Goal: Task Accomplishment & Management: Manage account settings

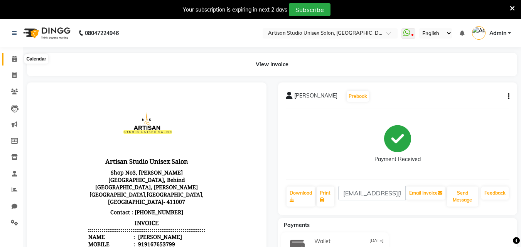
click at [14, 63] on span at bounding box center [14, 59] width 13 height 9
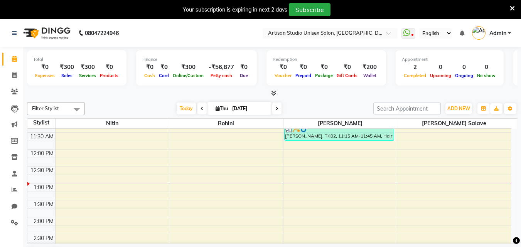
scroll to position [116, 0]
click at [324, 175] on div "8:00 AM 8:30 AM 9:00 AM 9:30 AM 10:00 AM 10:30 AM 11:00 AM 11:30 AM 12:00 PM 12…" at bounding box center [269, 250] width 484 height 475
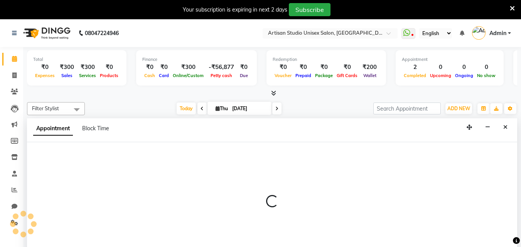
select select "51857"
select select "765"
select select "tentative"
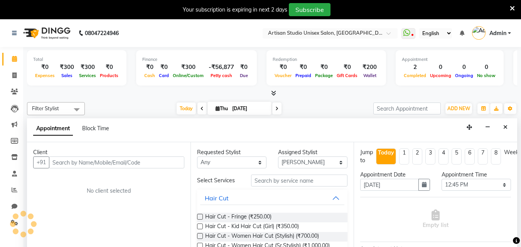
scroll to position [20, 0]
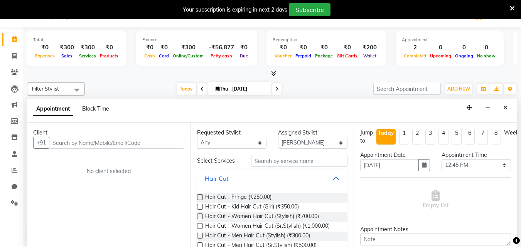
click at [118, 141] on input "text" at bounding box center [116, 143] width 135 height 12
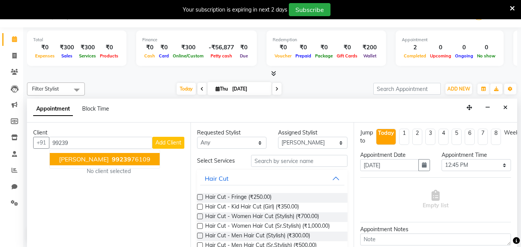
click at [131, 160] on span "99239" at bounding box center [121, 159] width 19 height 8
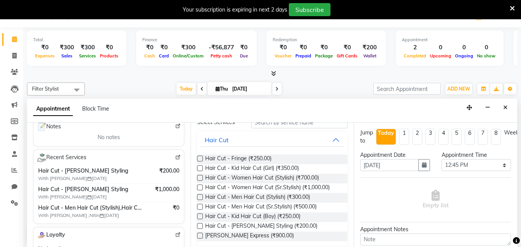
scroll to position [116, 0]
type input "9923976109"
click at [297, 200] on span "Hair Cut - Men Hair Cut (Stylish) (₹300.00)" at bounding box center [257, 198] width 105 height 10
checkbox input "false"
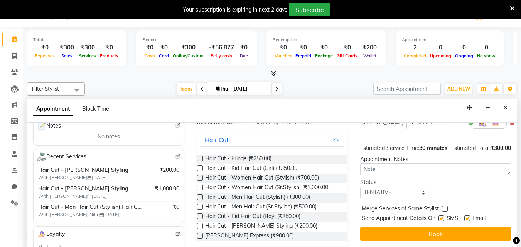
scroll to position [92, 0]
click at [442, 216] on label at bounding box center [441, 219] width 6 height 6
click at [442, 217] on input "checkbox" at bounding box center [440, 219] width 5 height 5
checkbox input "false"
click at [468, 216] on label at bounding box center [467, 219] width 6 height 6
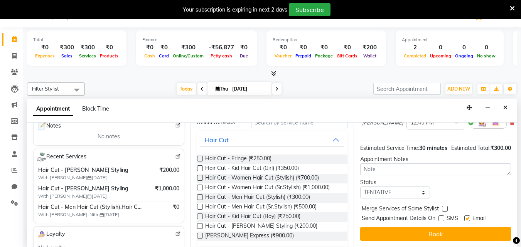
click at [468, 217] on input "checkbox" at bounding box center [466, 219] width 5 height 5
checkbox input "false"
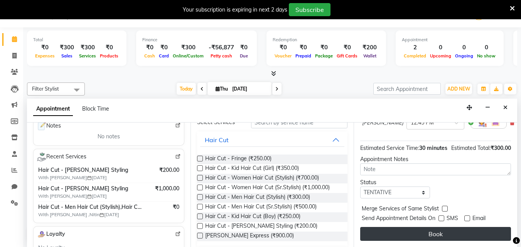
click at [464, 228] on button "Book" at bounding box center [435, 234] width 151 height 14
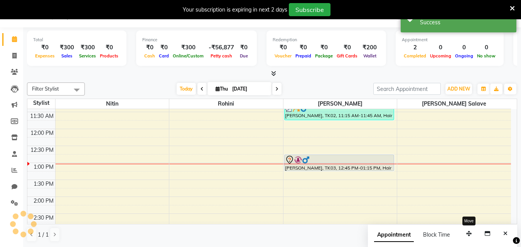
scroll to position [0, 0]
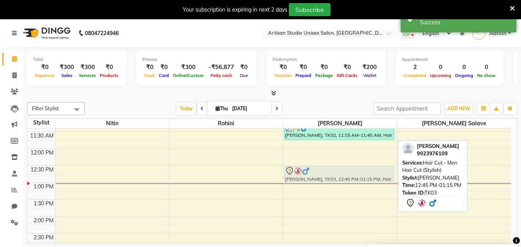
drag, startPoint x: 360, startPoint y: 179, endPoint x: 364, endPoint y: 168, distance: 11.5
click at [364, 168] on div "[PERSON_NAME], TK01, 10:00 AM-10:30 AM, Hair Cut - Men Hair Cut (Stylish) [PERS…" at bounding box center [340, 250] width 114 height 475
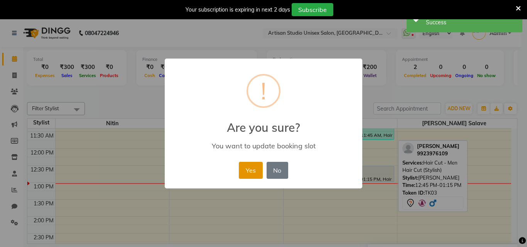
click at [252, 171] on button "Yes" at bounding box center [251, 170] width 24 height 17
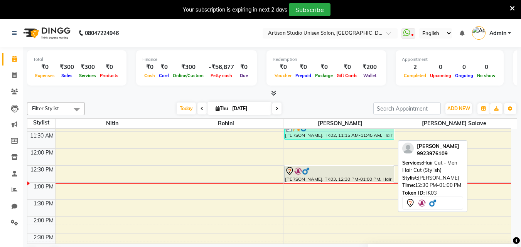
click at [355, 178] on div "[PERSON_NAME], TK03, 12:30 PM-01:00 PM, Hair Cut - Men Hair Cut (Stylish)" at bounding box center [339, 174] width 109 height 16
click at [353, 177] on div "[PERSON_NAME], TK03, 12:30 PM-01:00 PM, Hair Cut - Men Hair Cut (Stylish)" at bounding box center [339, 174] width 109 height 16
select select "7"
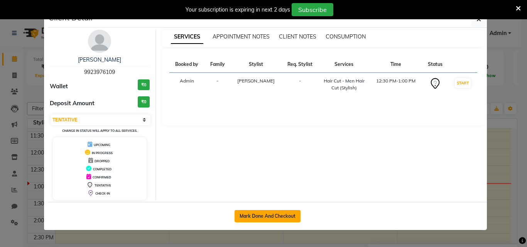
click at [288, 211] on button "Mark Done And Checkout" at bounding box center [267, 216] width 66 height 12
select select "service"
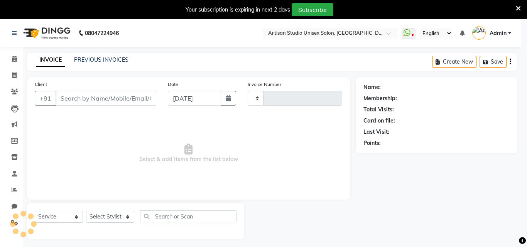
type input "1045"
select select "4913"
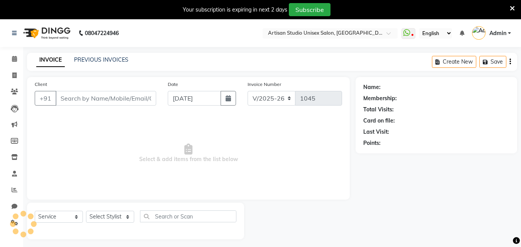
type input "9923976109"
select select "51857"
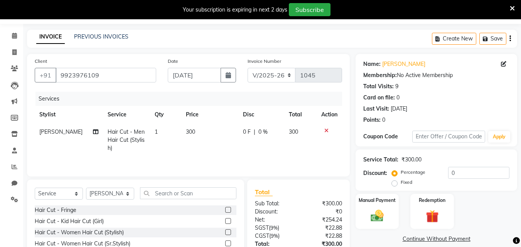
scroll to position [81, 0]
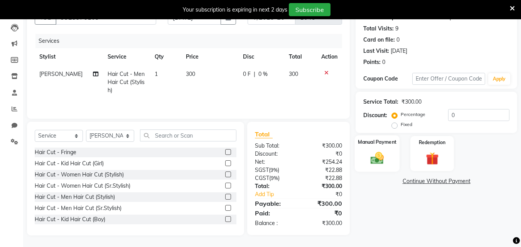
click at [384, 164] on img at bounding box center [377, 157] width 22 height 15
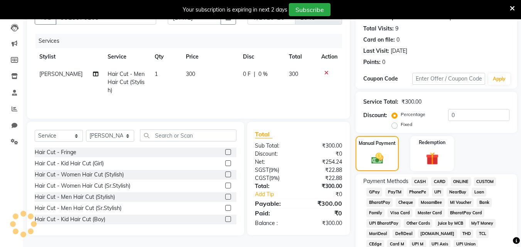
click at [459, 180] on span "ONLINE" at bounding box center [461, 181] width 20 height 9
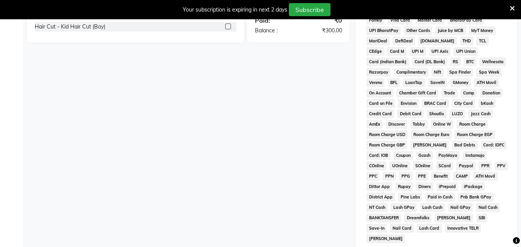
scroll to position [351, 0]
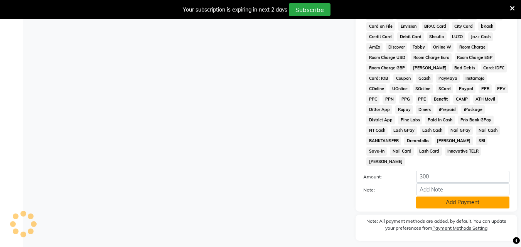
click at [454, 197] on button "Add Payment" at bounding box center [462, 203] width 93 height 12
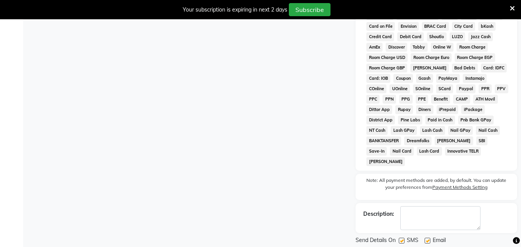
scroll to position [364, 0]
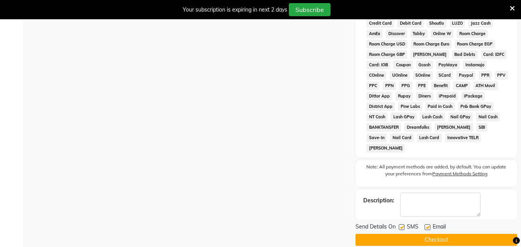
click at [403, 224] on label at bounding box center [402, 227] width 6 height 6
click at [403, 225] on input "checkbox" at bounding box center [401, 227] width 5 height 5
checkbox input "false"
click at [428, 224] on label at bounding box center [428, 227] width 6 height 6
click at [428, 225] on input "checkbox" at bounding box center [427, 227] width 5 height 5
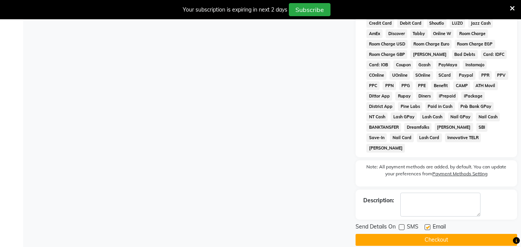
checkbox input "false"
click at [423, 234] on button "Checkout" at bounding box center [437, 240] width 162 height 12
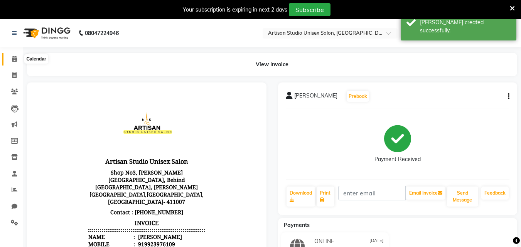
click at [17, 61] on span at bounding box center [14, 59] width 13 height 9
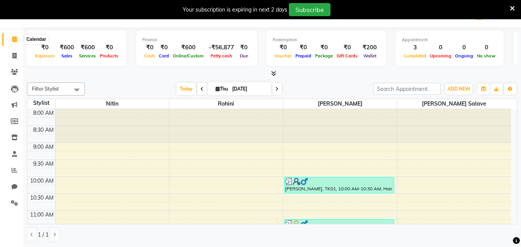
click at [13, 40] on icon at bounding box center [14, 39] width 5 height 6
